Goal: Find contact information: Find contact information

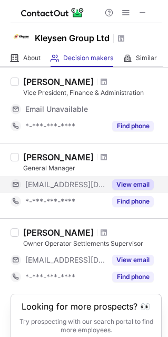
scroll to position [82, 0]
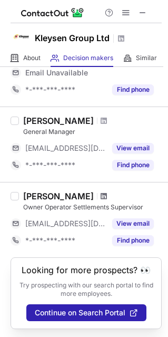
click at [107, 194] on span at bounding box center [104, 196] width 6 height 8
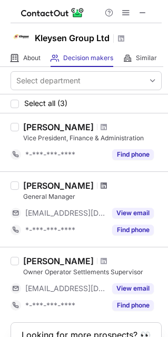
click at [101, 186] on span at bounding box center [104, 185] width 6 height 8
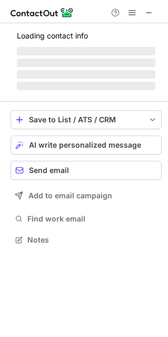
scroll to position [238, 168]
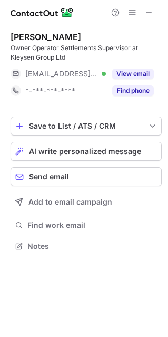
click at [16, 45] on div "Owner Operator Settlements Supervisor at Kleysen Group Ltd" at bounding box center [86, 52] width 151 height 19
copy div "Owner"
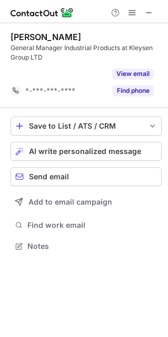
scroll to position [5, 5]
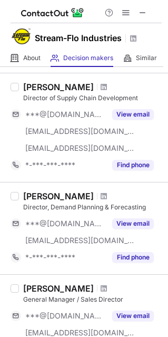
scroll to position [131, 0]
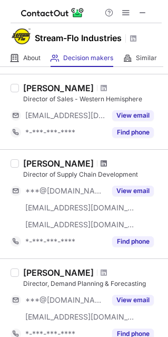
click at [101, 162] on span at bounding box center [104, 163] width 6 height 8
